Goal: Transaction & Acquisition: Purchase product/service

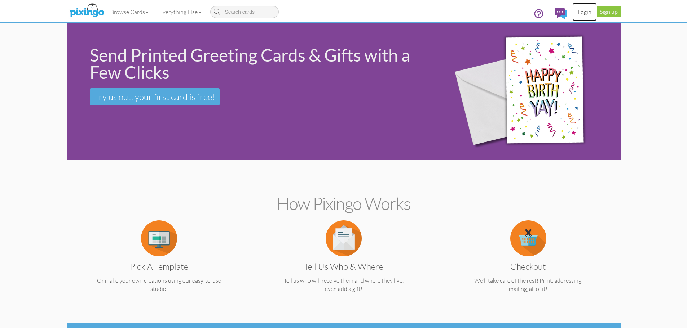
click at [587, 11] on link "Login" at bounding box center [584, 12] width 25 height 18
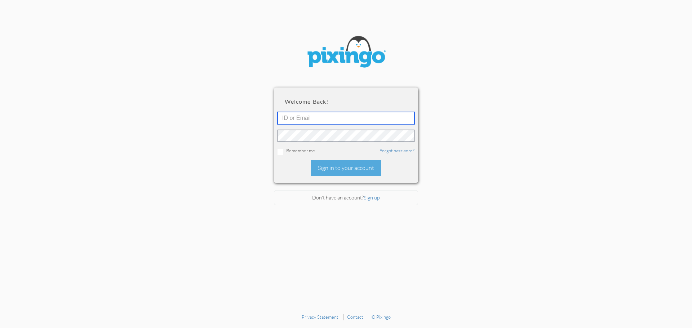
type input "5717"
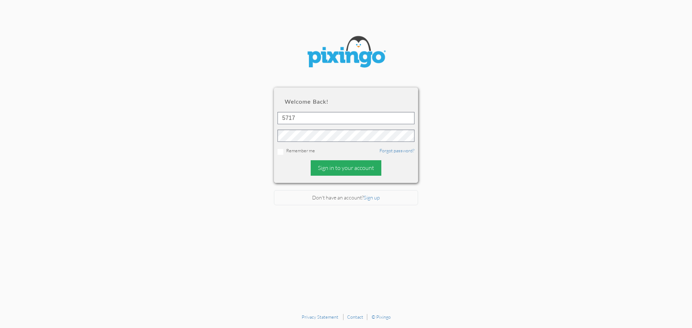
click at [333, 168] on div "Sign in to your account" at bounding box center [346, 167] width 71 height 15
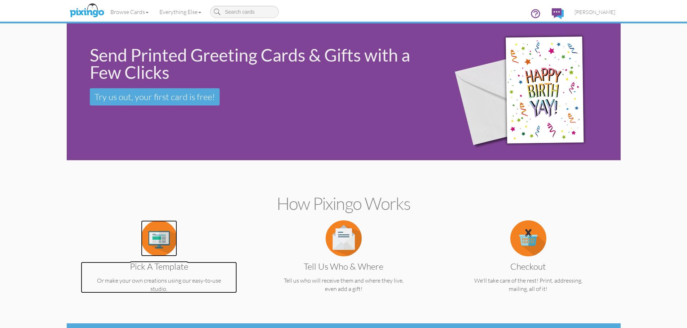
click at [161, 240] on img at bounding box center [159, 239] width 36 height 36
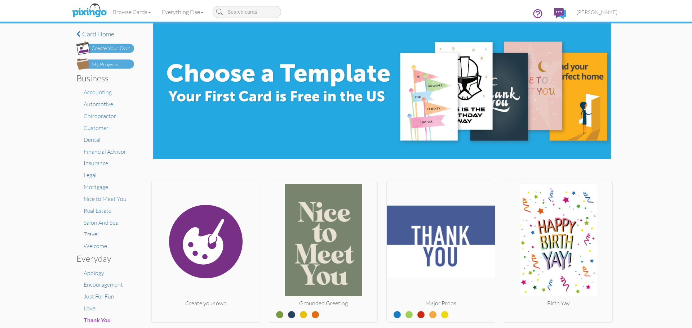
click at [97, 67] on div "My Projects" at bounding box center [105, 65] width 27 height 8
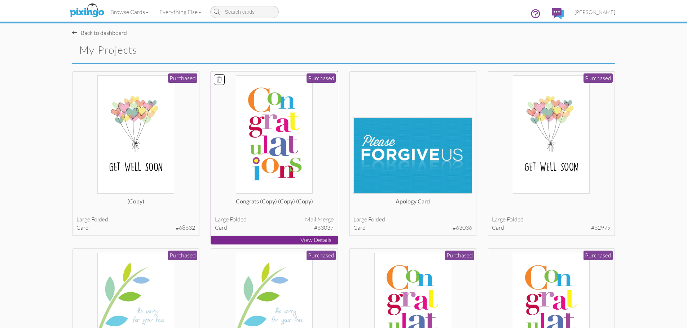
click at [279, 121] on img at bounding box center [274, 134] width 76 height 119
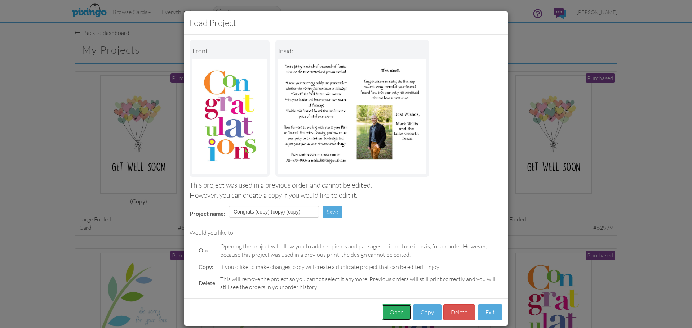
click at [387, 311] on button "Open" at bounding box center [396, 313] width 29 height 16
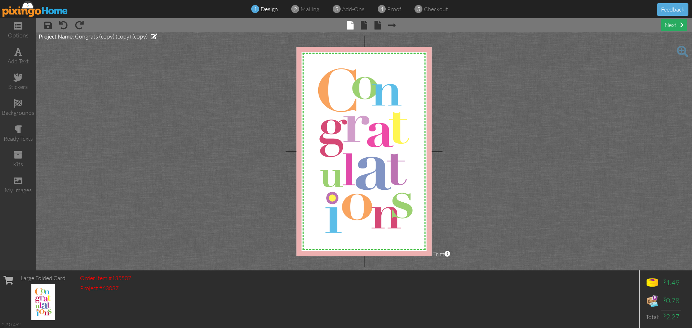
click at [663, 25] on div "next" at bounding box center [674, 25] width 26 height 12
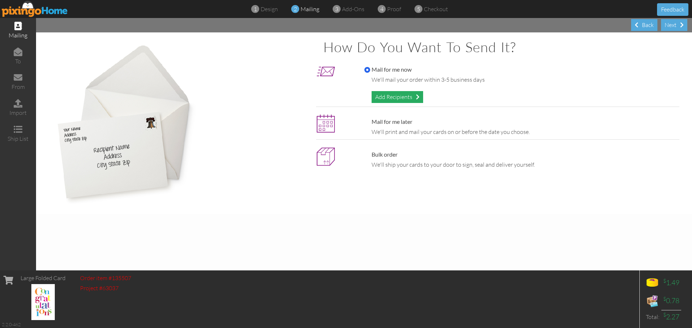
click at [404, 98] on div "Add Recipients" at bounding box center [398, 97] width 52 height 12
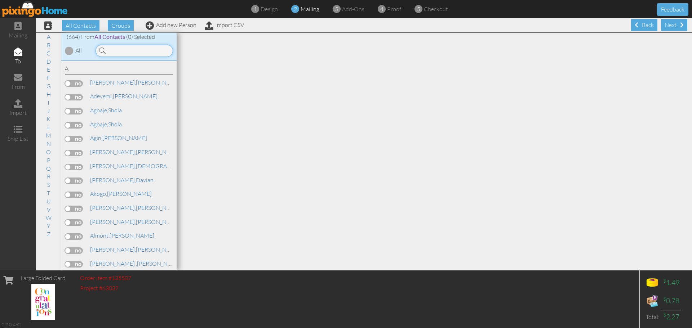
click at [121, 49] on input at bounding box center [134, 51] width 77 height 12
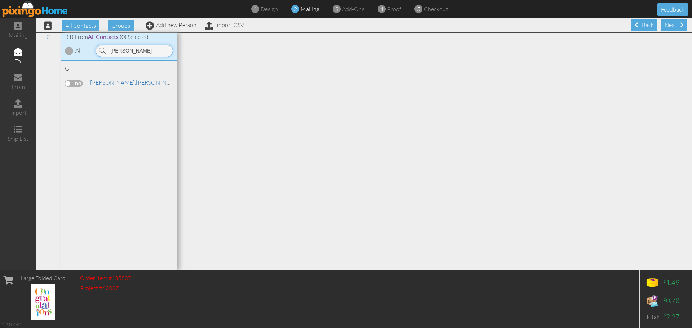
type input "[PERSON_NAME]"
click at [76, 83] on label at bounding box center [74, 83] width 18 height 6
click at [0, 0] on input "checkbox" at bounding box center [0, 0] width 0 height 0
click at [661, 23] on div "Next" at bounding box center [674, 25] width 26 height 12
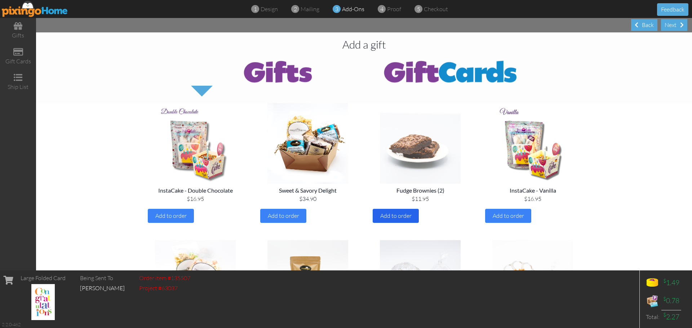
click at [390, 221] on div "Add to order" at bounding box center [396, 216] width 46 height 14
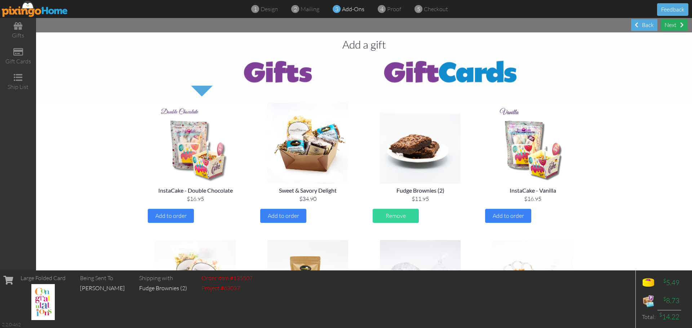
click at [671, 23] on div "Next" at bounding box center [674, 25] width 26 height 12
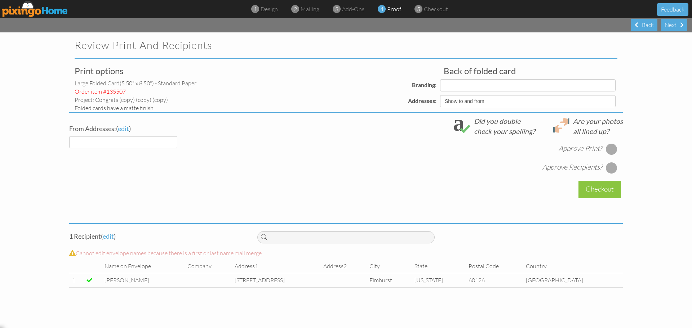
select select "object:3747"
select select "object:3744"
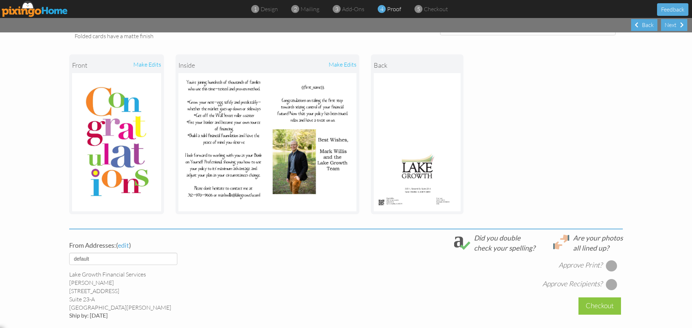
scroll to position [163, 0]
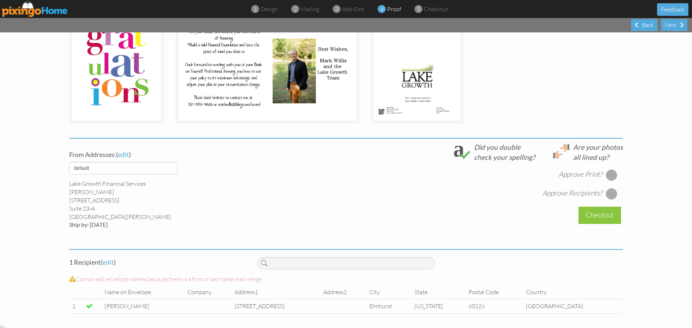
click at [610, 176] on div at bounding box center [612, 175] width 12 height 12
click at [613, 196] on div at bounding box center [612, 194] width 12 height 12
click at [605, 216] on div "Checkout" at bounding box center [600, 215] width 43 height 17
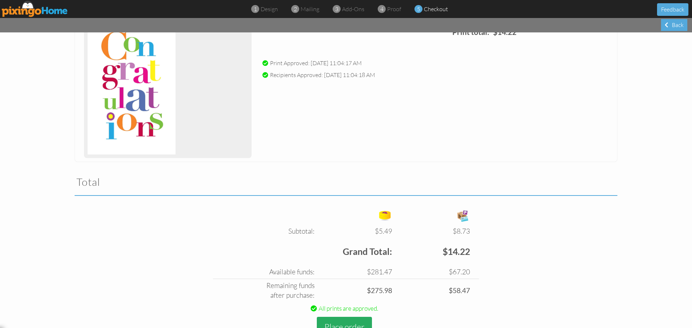
scroll to position [136, 0]
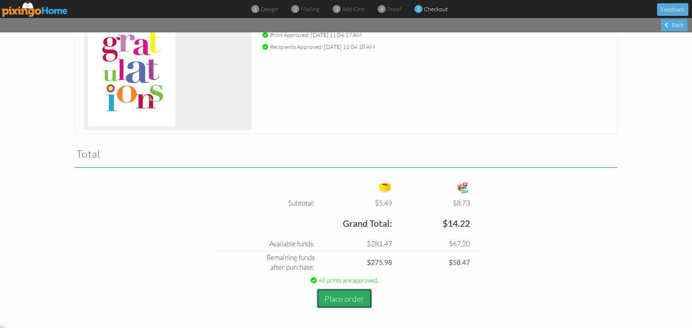
click at [339, 300] on button "Place order" at bounding box center [344, 299] width 55 height 20
